Goal: Information Seeking & Learning: Learn about a topic

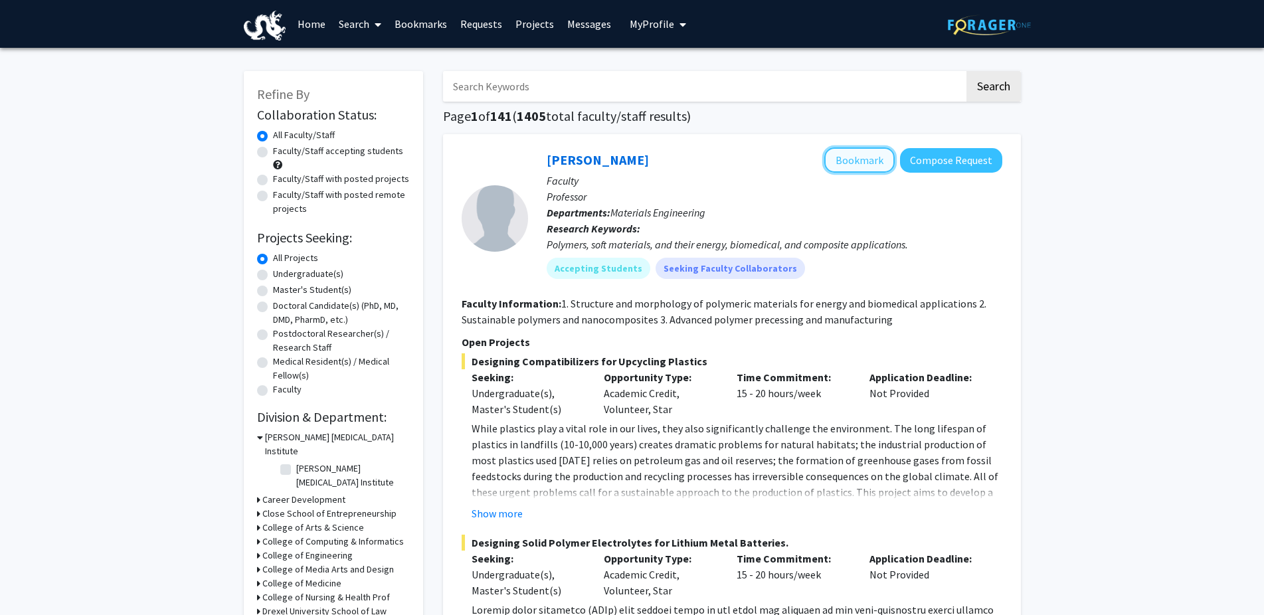
click at [847, 150] on button "Bookmark" at bounding box center [859, 159] width 70 height 25
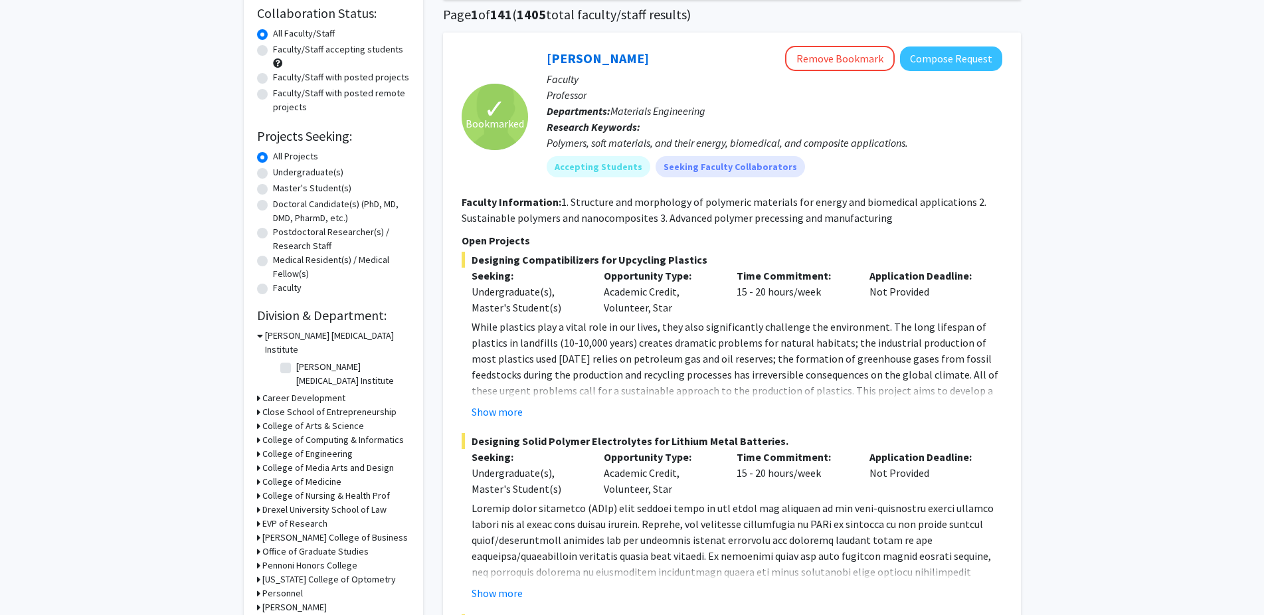
scroll to position [136, 0]
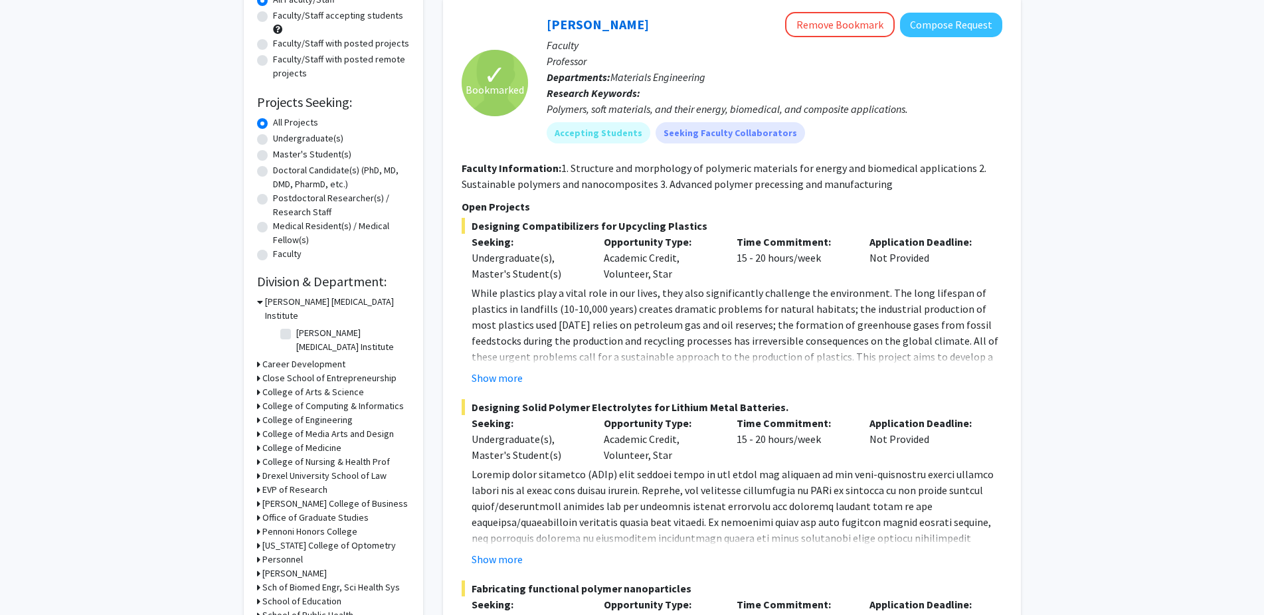
click at [288, 413] on h3 "College of Engineering" at bounding box center [307, 420] width 90 height 14
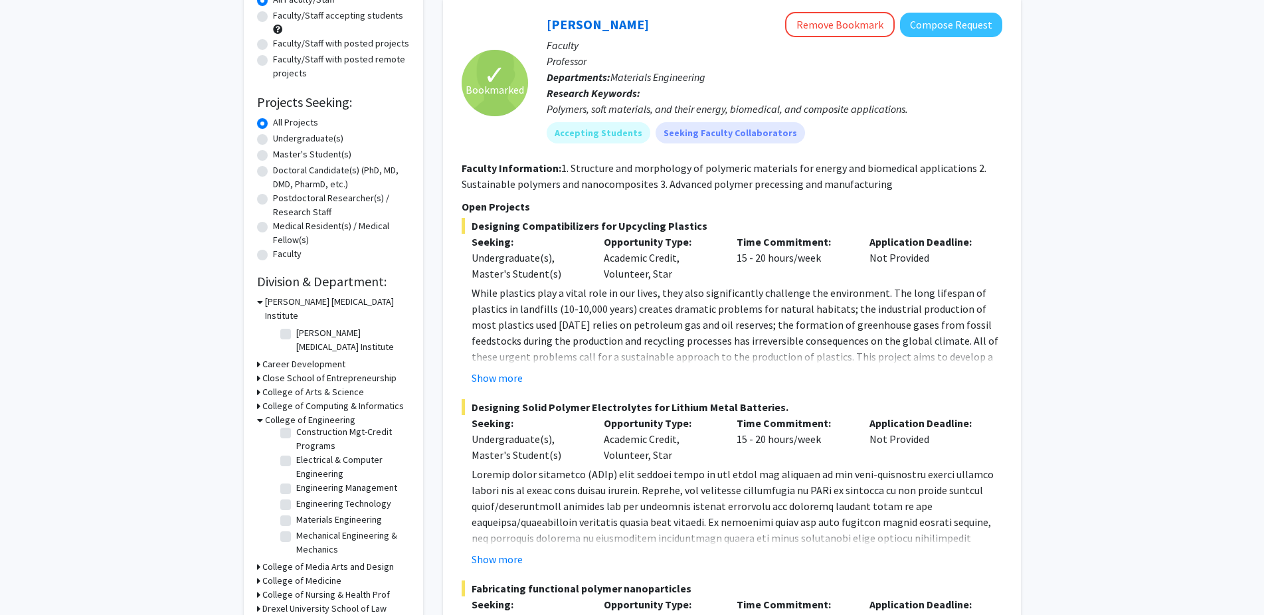
scroll to position [77, 0]
click at [296, 529] on label "Mechanical Engineering & Mechanics" at bounding box center [351, 543] width 110 height 28
click at [296, 529] on input "Mechanical Engineering & Mechanics" at bounding box center [300, 533] width 9 height 9
checkbox input "true"
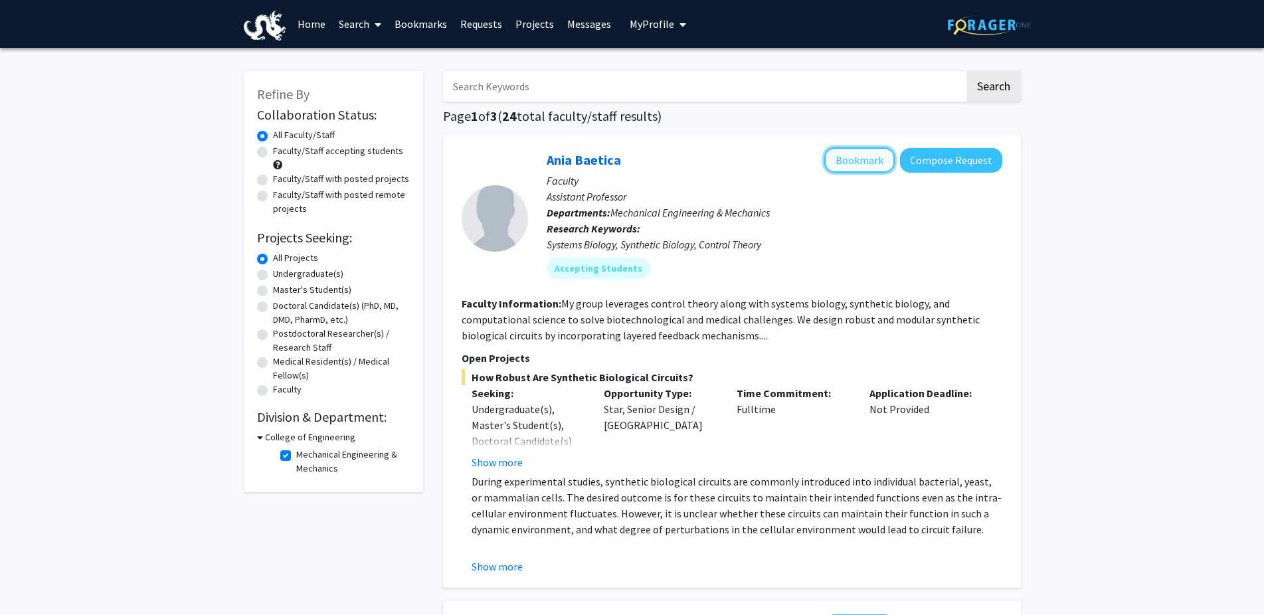
click at [851, 164] on button "Bookmark" at bounding box center [859, 159] width 70 height 25
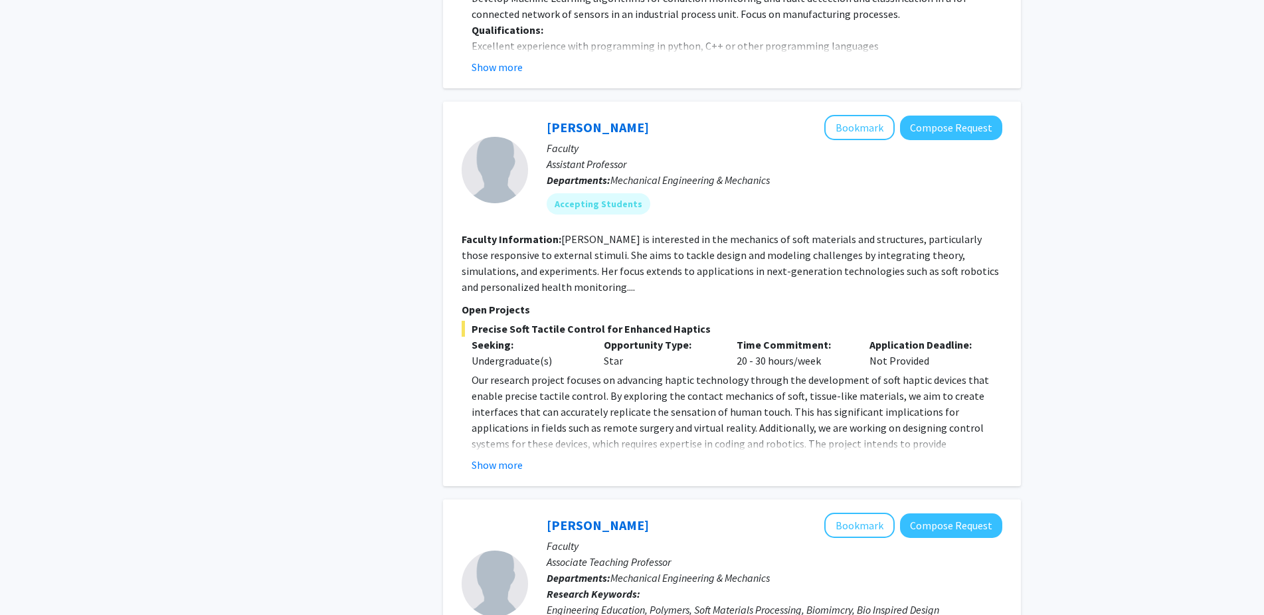
scroll to position [1626, 0]
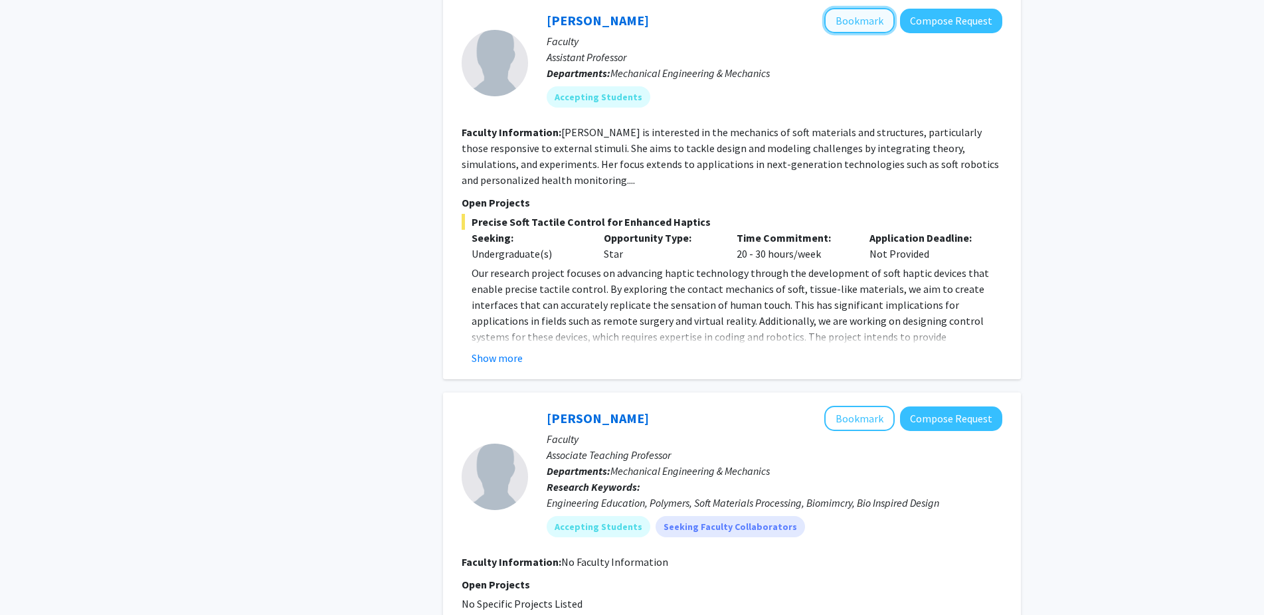
click at [838, 29] on button "Bookmark" at bounding box center [859, 20] width 70 height 25
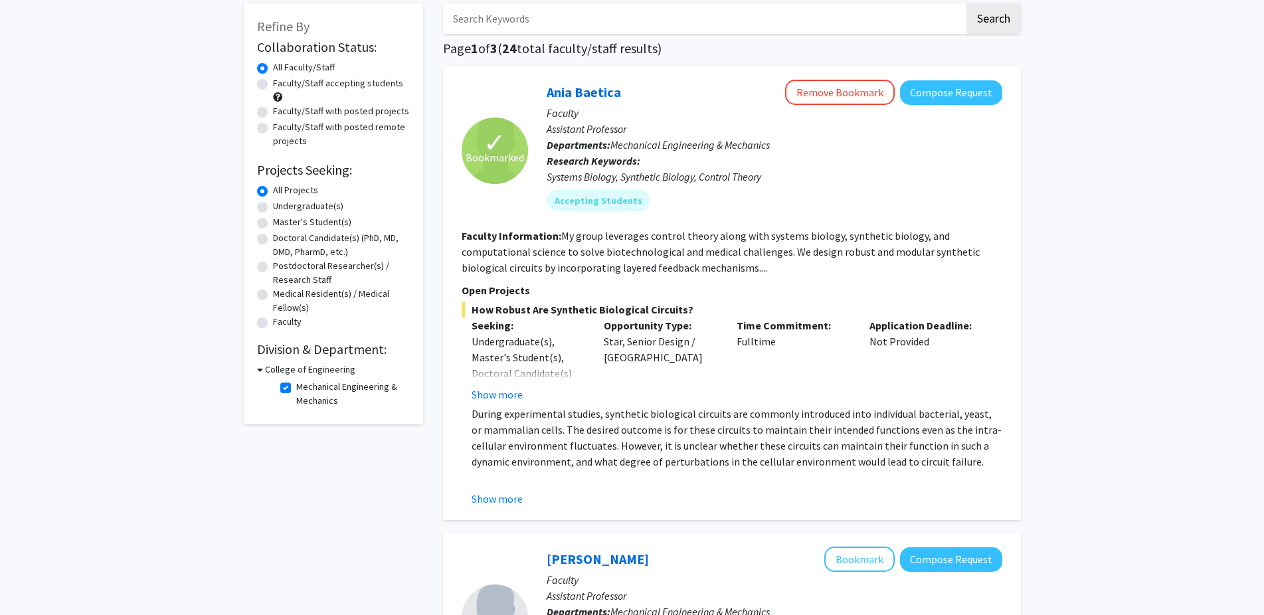
scroll to position [0, 0]
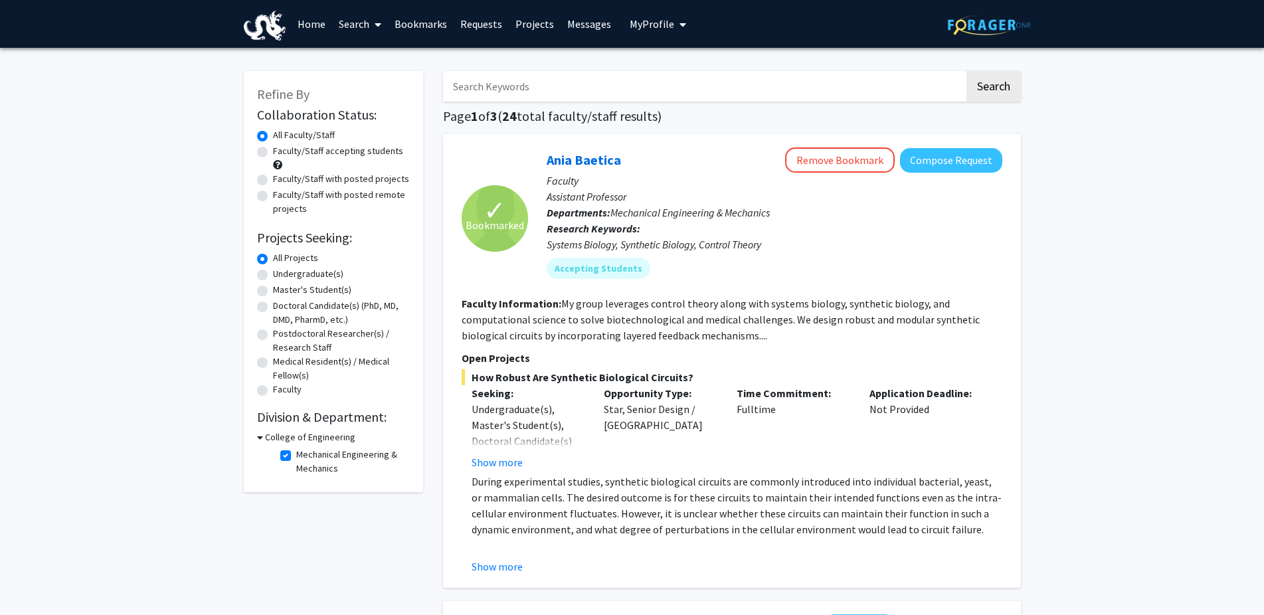
click at [296, 457] on label "Mechanical Engineering & Mechanics" at bounding box center [351, 462] width 110 height 28
click at [296, 456] on input "Mechanical Engineering & Mechanics" at bounding box center [300, 452] width 9 height 9
checkbox input "false"
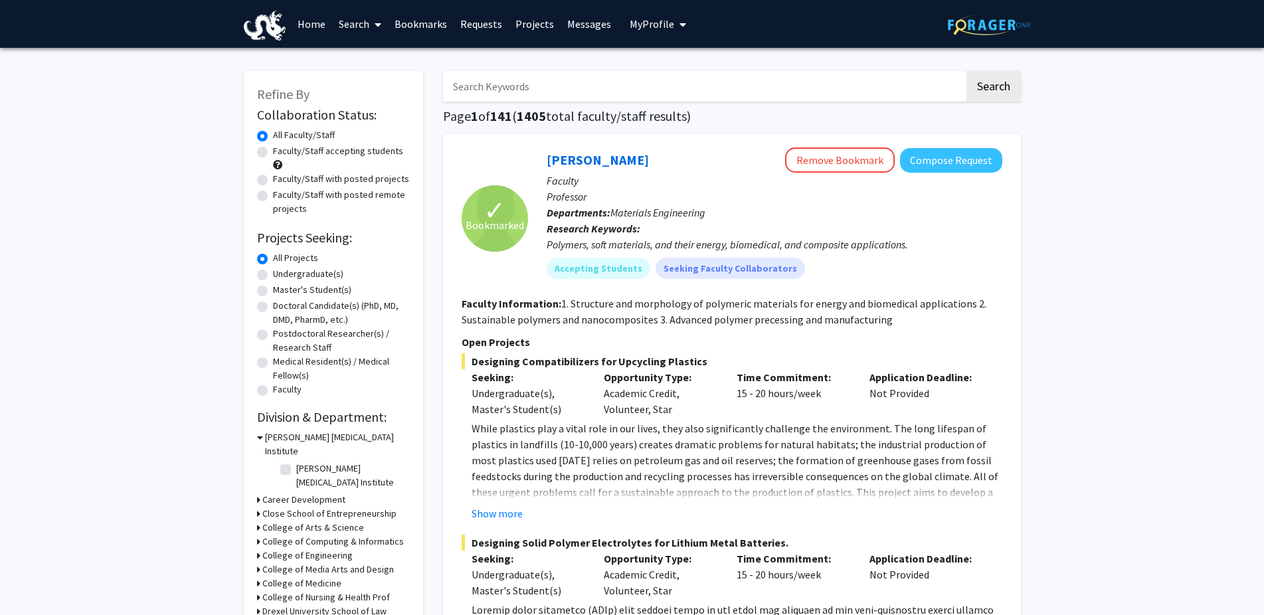
scroll to position [203, 0]
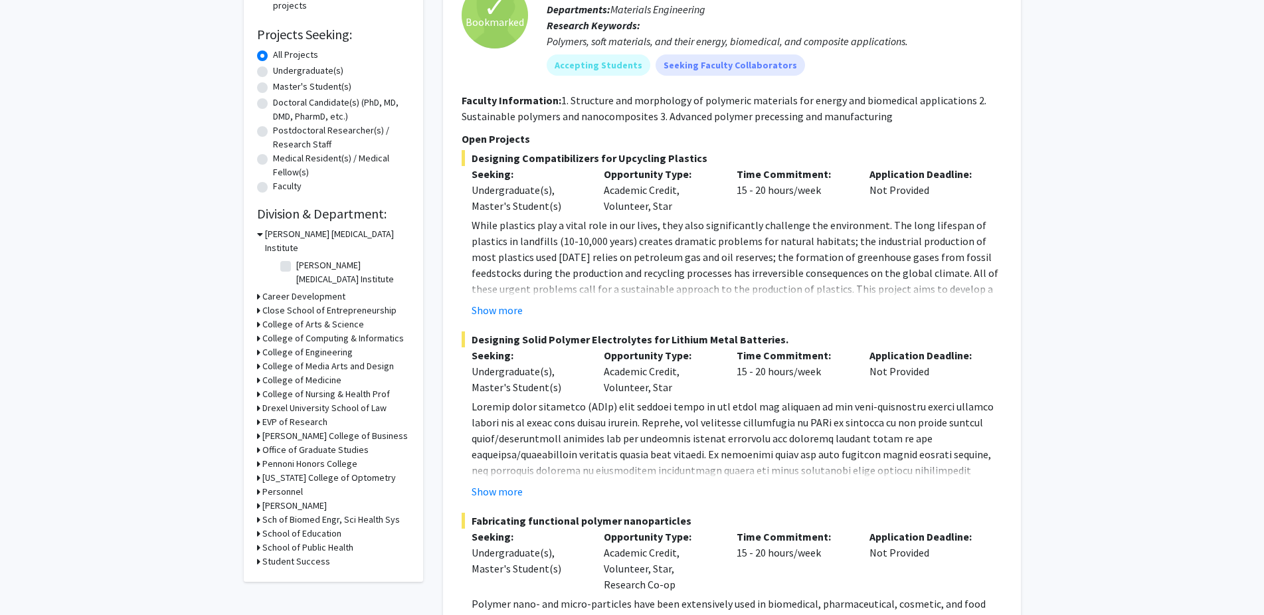
click at [294, 387] on h3 "College of Nursing & Health Prof" at bounding box center [326, 394] width 128 height 14
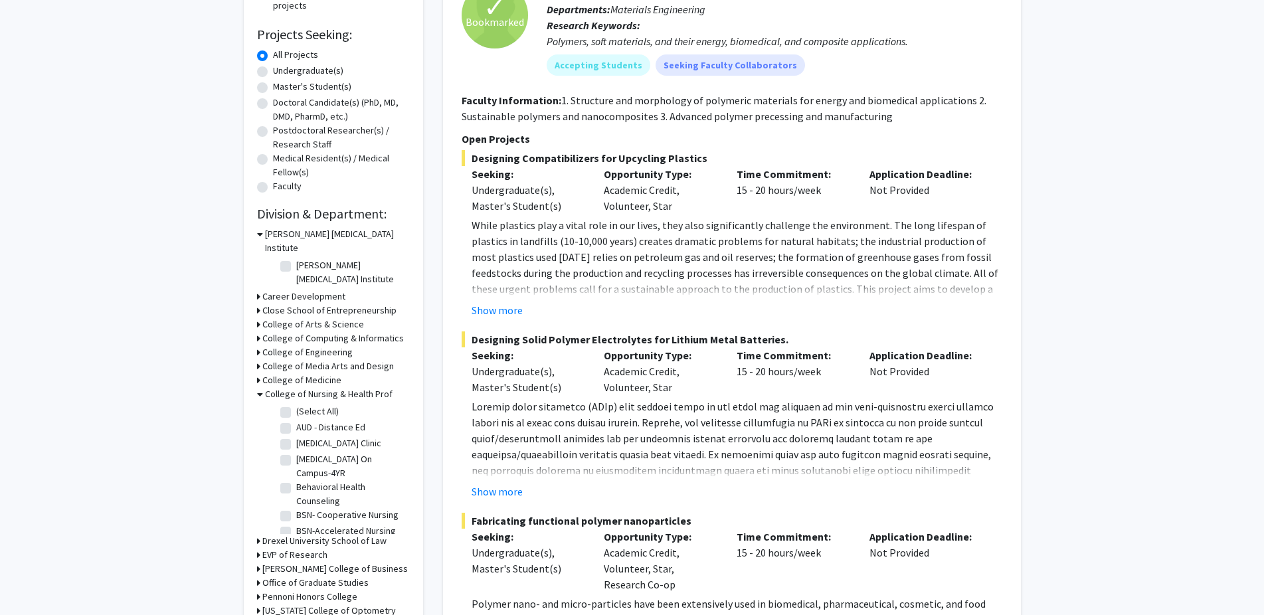
click at [292, 373] on h3 "College of Medicine" at bounding box center [301, 380] width 79 height 14
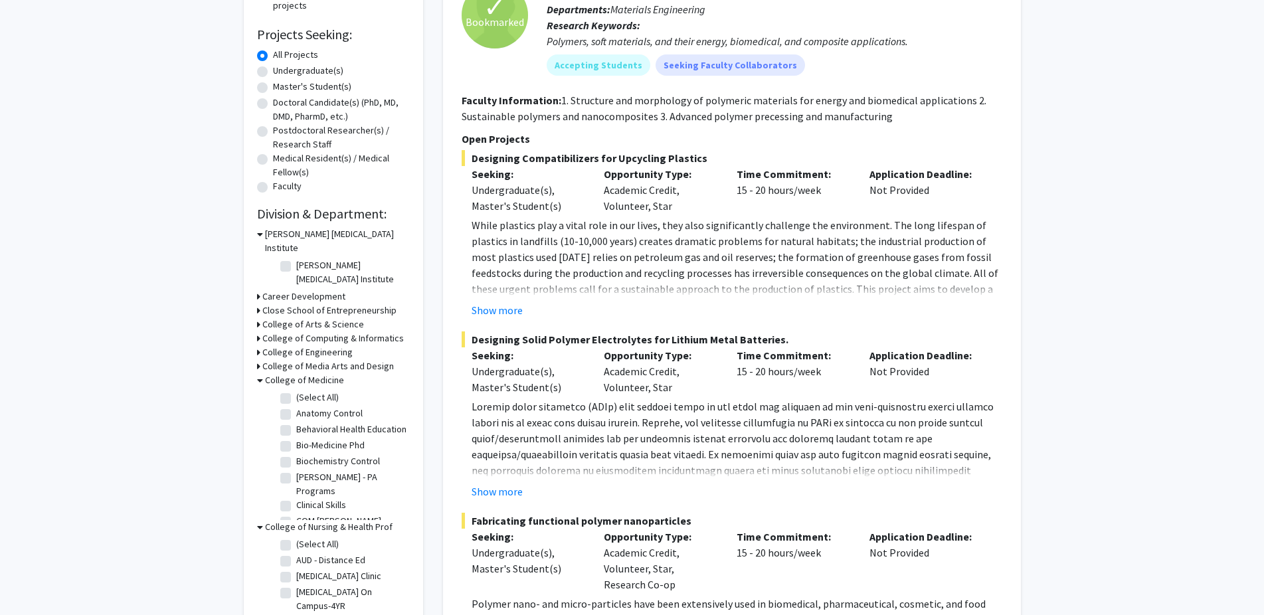
scroll to position [72, 0]
click at [304, 345] on h3 "College of Engineering" at bounding box center [307, 352] width 90 height 14
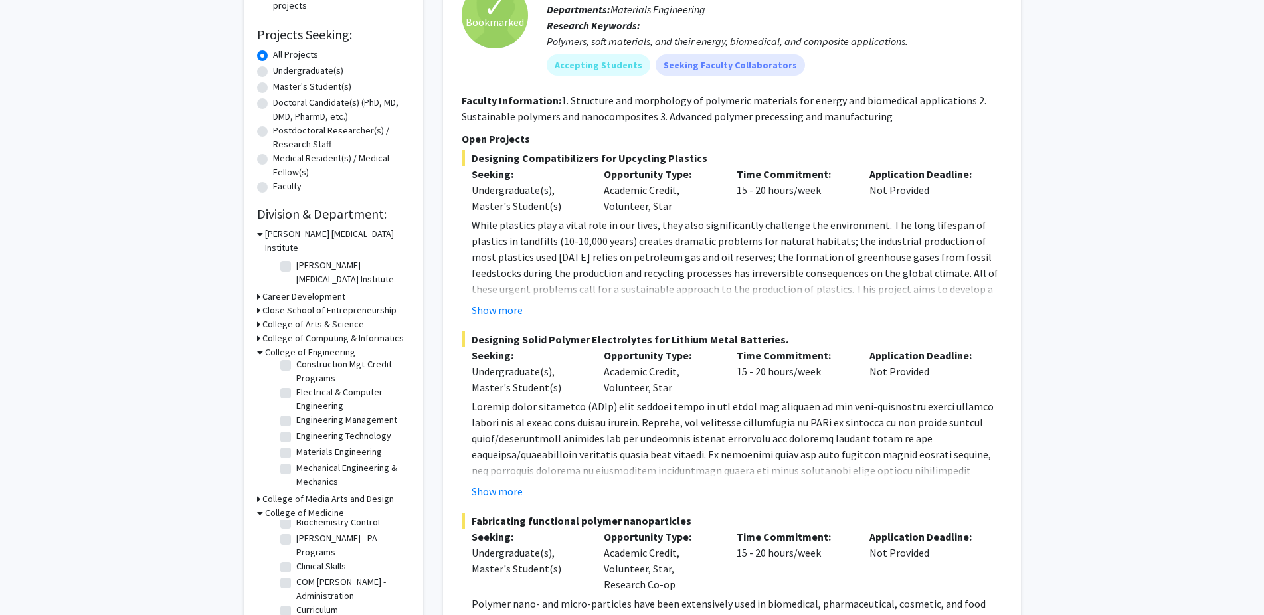
scroll to position [0, 0]
click at [308, 318] on h3 "College of Arts & Science" at bounding box center [313, 325] width 102 height 14
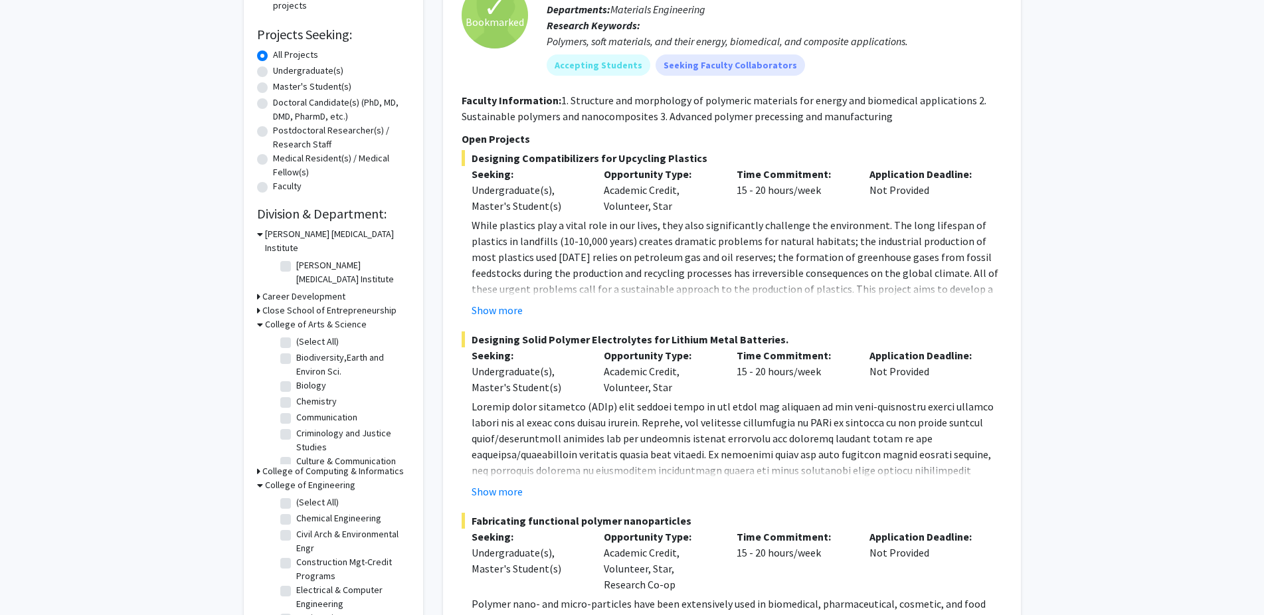
click at [323, 304] on h3 "Close School of Entrepreneurship" at bounding box center [329, 311] width 134 height 14
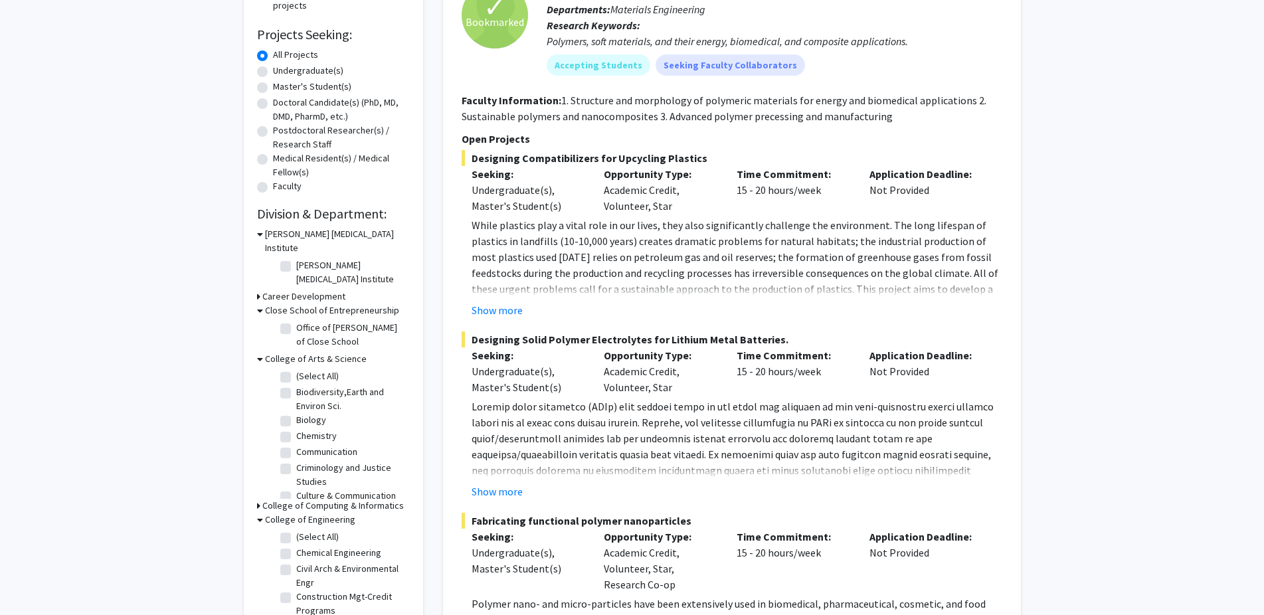
click at [306, 290] on h3 "Career Development" at bounding box center [303, 297] width 83 height 14
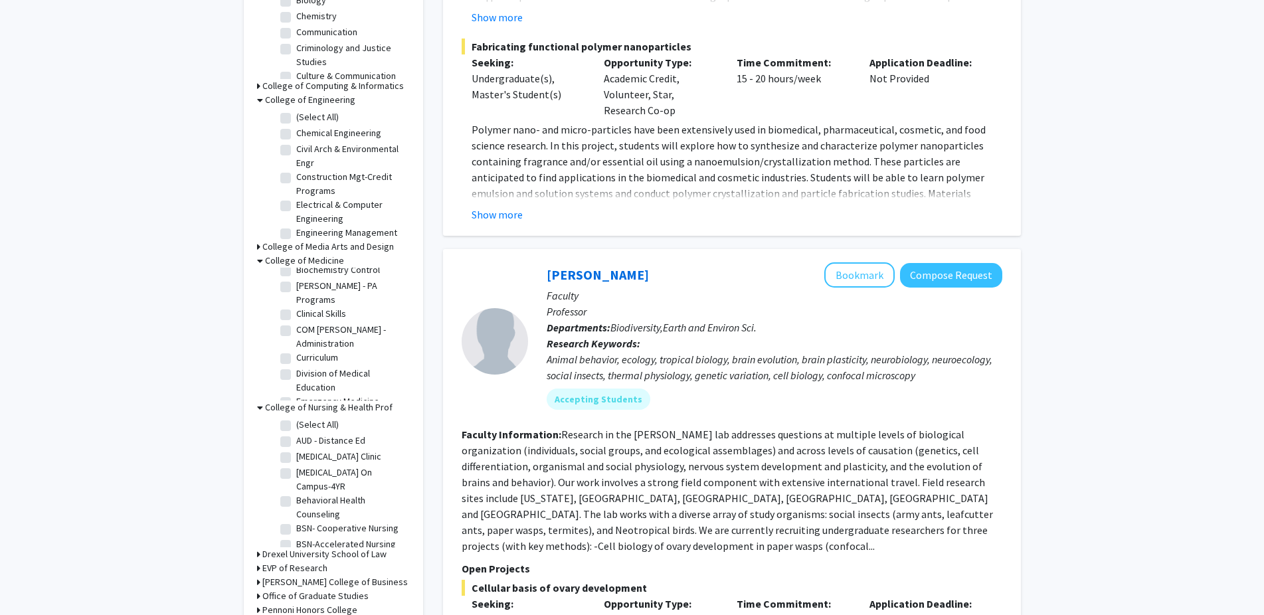
scroll to position [949, 0]
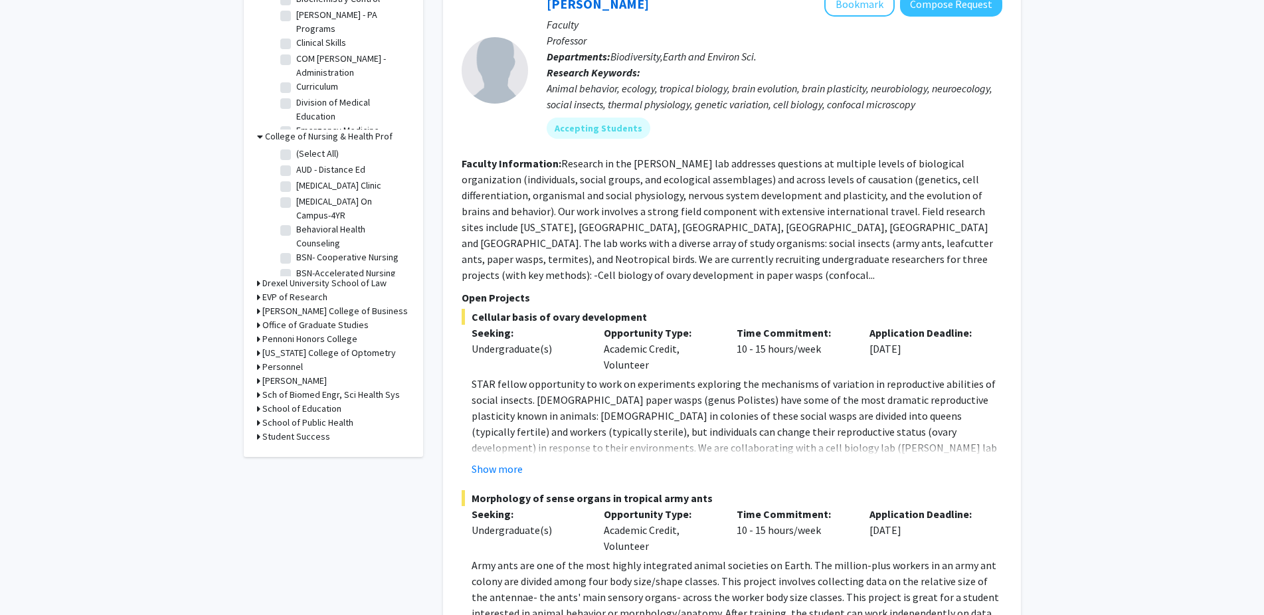
click at [322, 388] on h3 "Sch of Biomed Engr, Sci Health Sys" at bounding box center [331, 395] width 138 height 14
click at [320, 405] on label "School of Biomedical Engineering" at bounding box center [351, 419] width 110 height 28
click at [305, 405] on input "School of Biomedical Engineering" at bounding box center [300, 409] width 9 height 9
checkbox input "true"
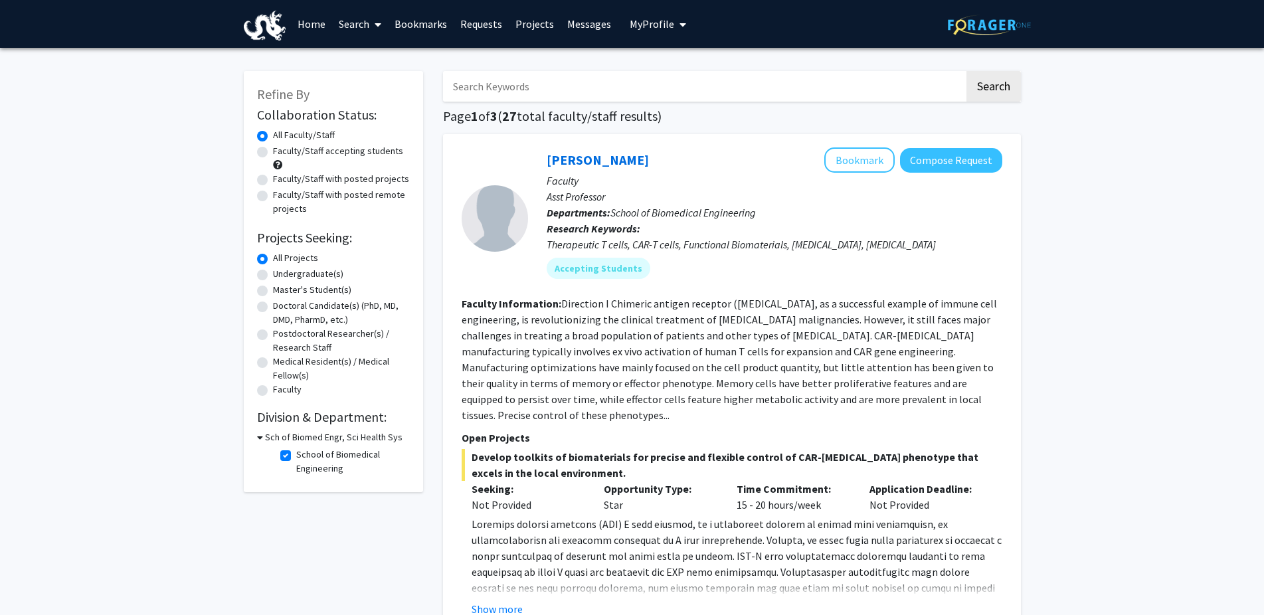
scroll to position [68, 0]
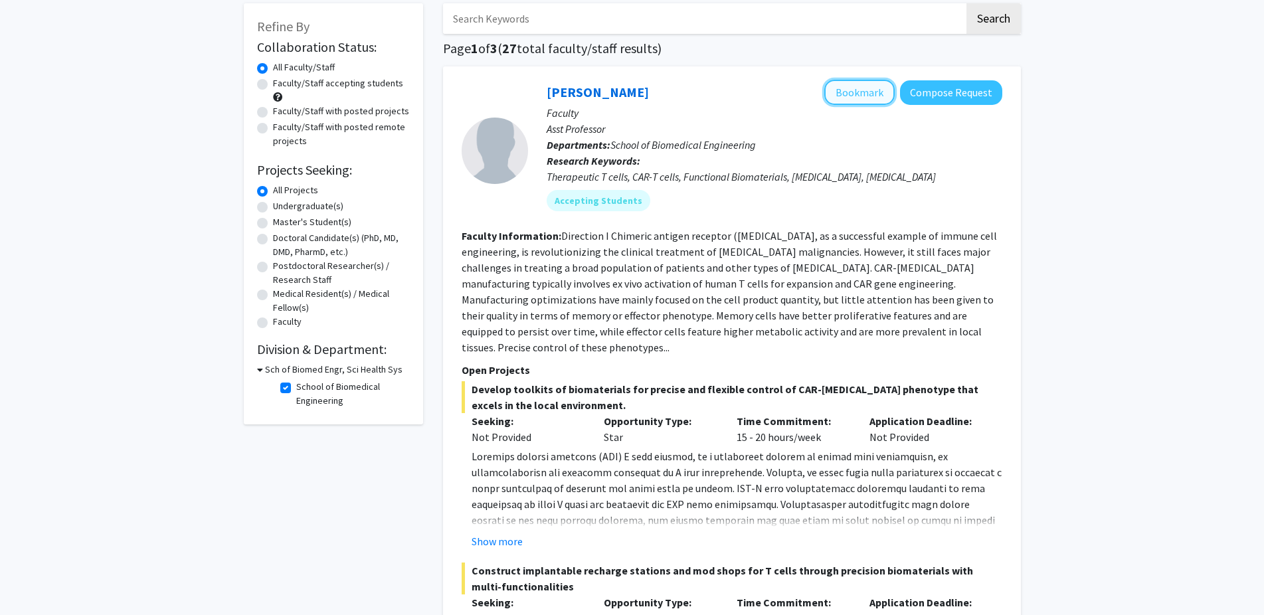
click at [848, 91] on button "Bookmark" at bounding box center [859, 92] width 70 height 25
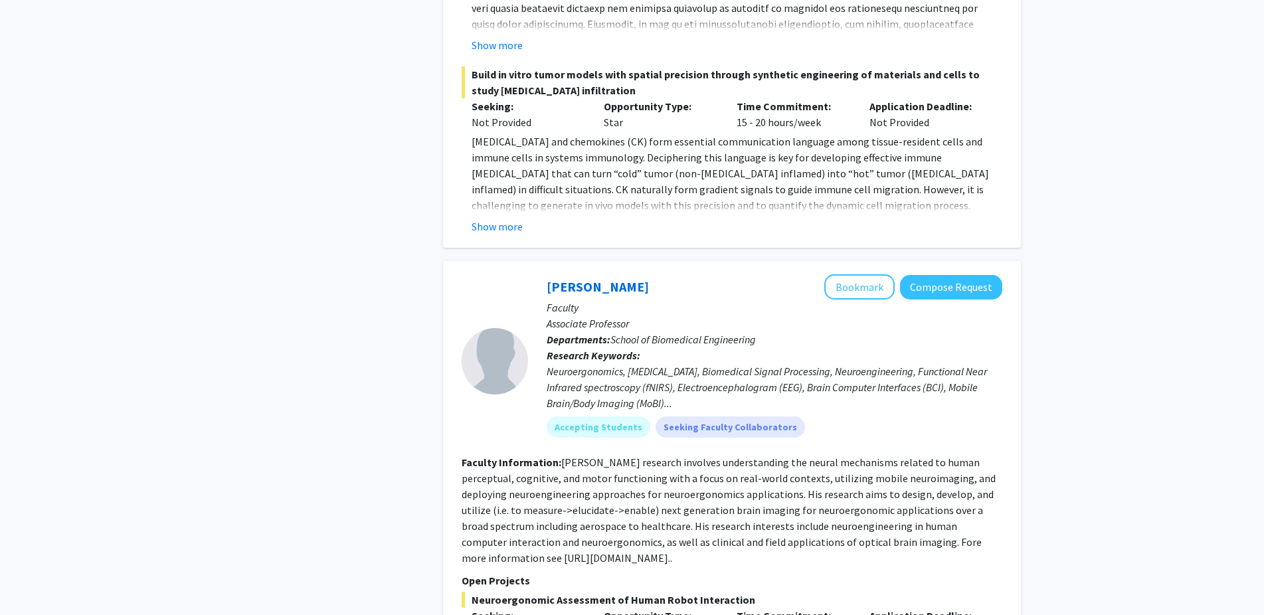
scroll to position [949, 0]
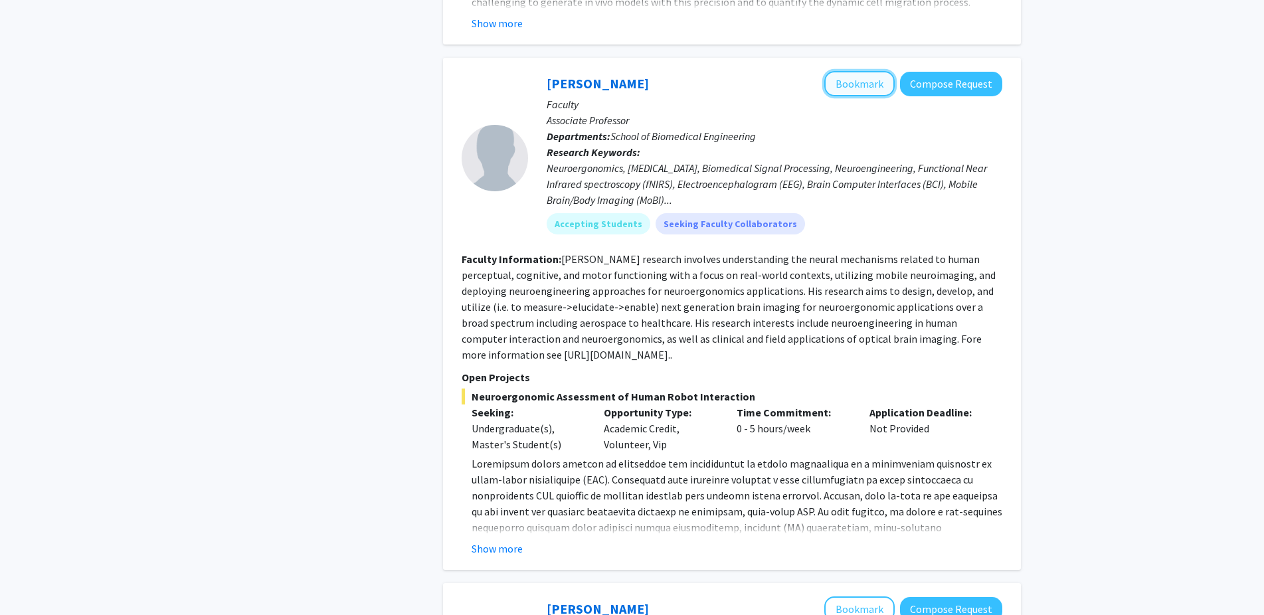
click at [848, 72] on button "Bookmark" at bounding box center [859, 83] width 70 height 25
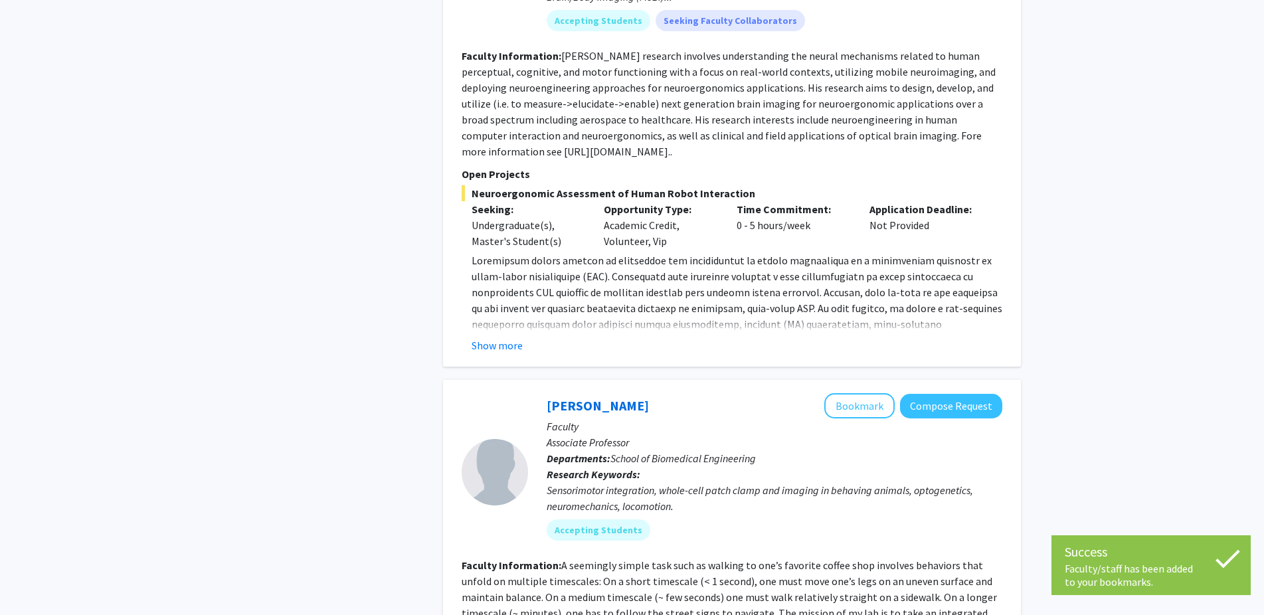
scroll to position [1355, 0]
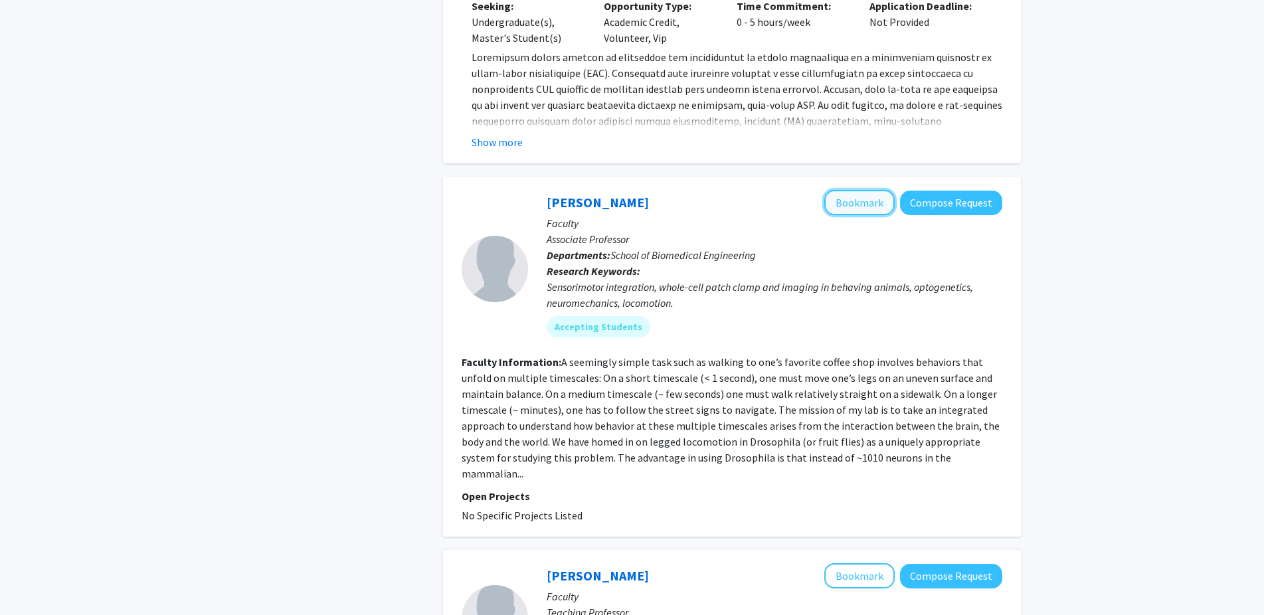
click at [844, 190] on button "Bookmark" at bounding box center [859, 202] width 70 height 25
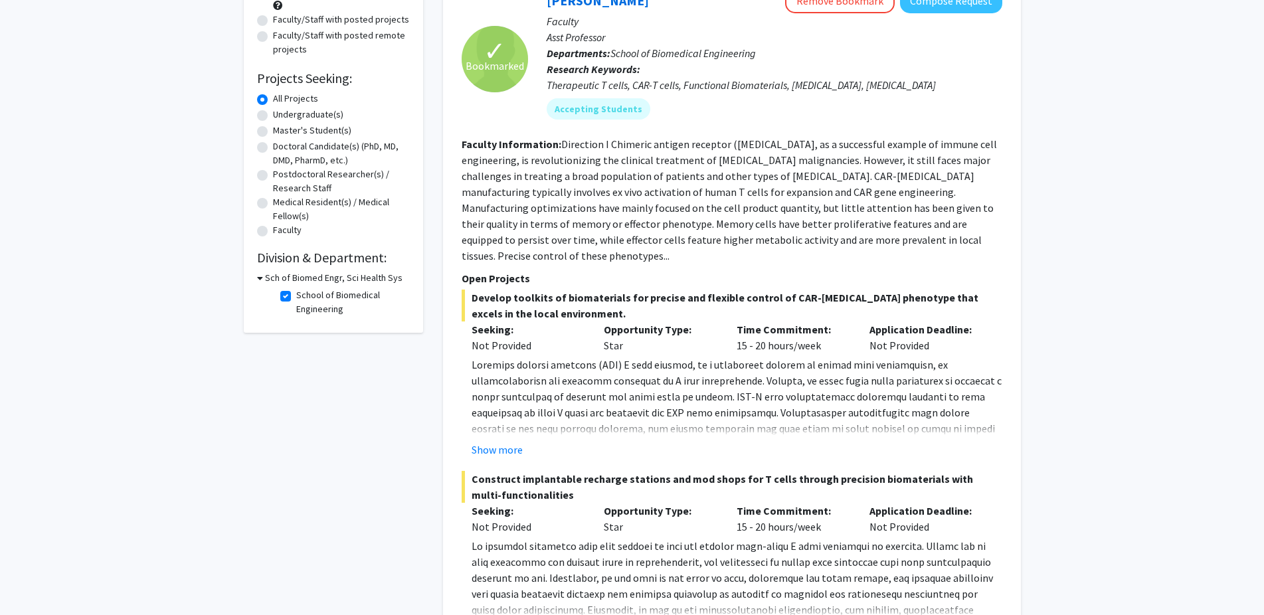
scroll to position [0, 0]
